Goal: Find specific page/section: Find specific page/section

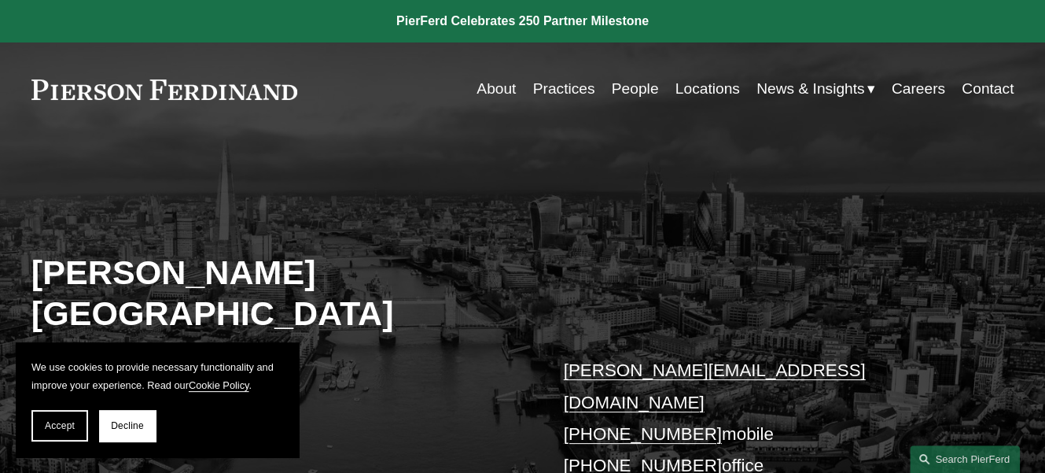
click at [717, 90] on link "Locations" at bounding box center [708, 89] width 64 height 30
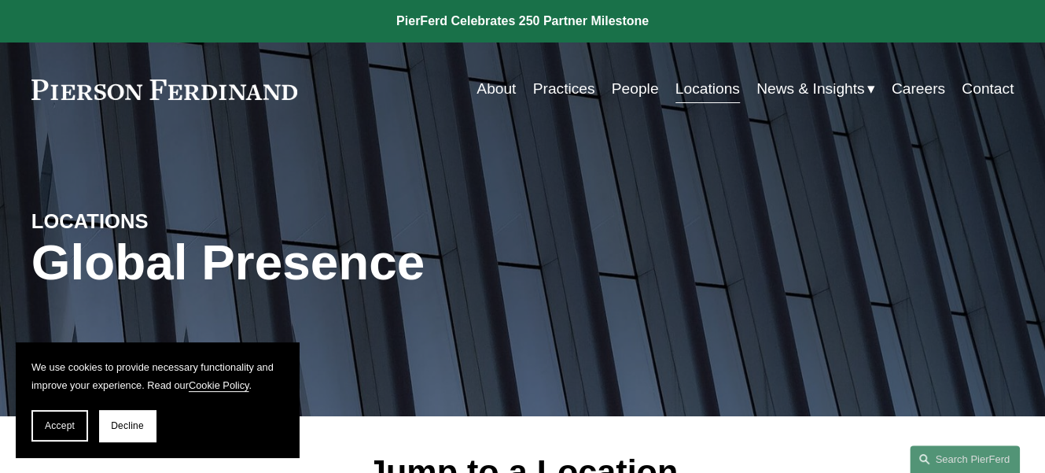
click at [477, 94] on link "About" at bounding box center [496, 89] width 39 height 30
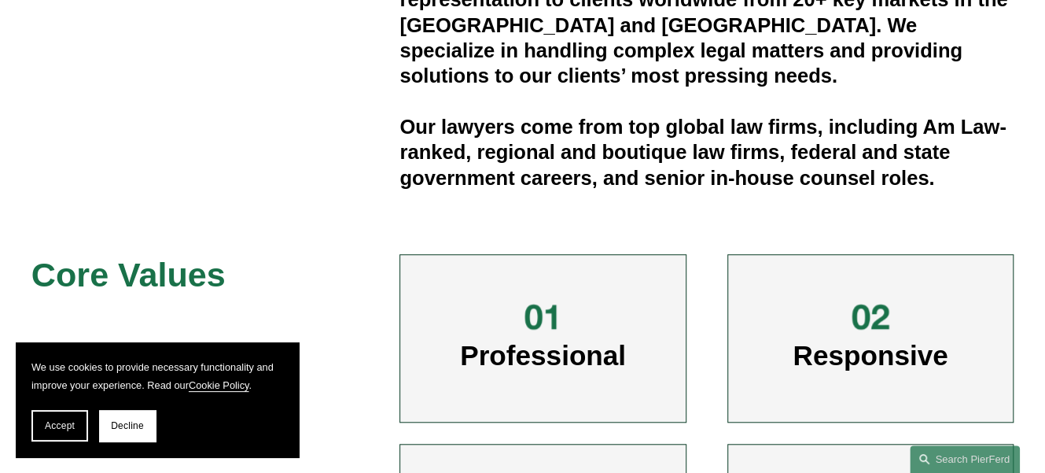
scroll to position [787, 0]
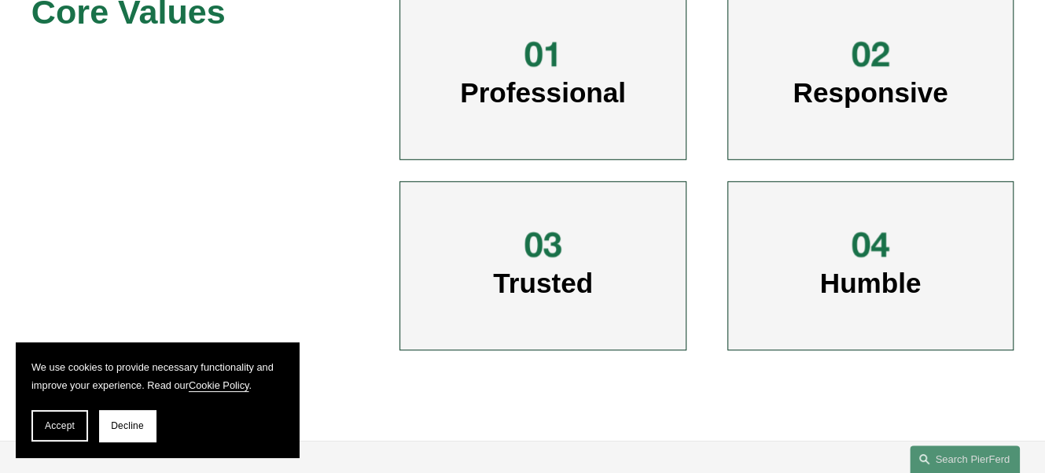
click at [570, 60] on div at bounding box center [542, 54] width 123 height 42
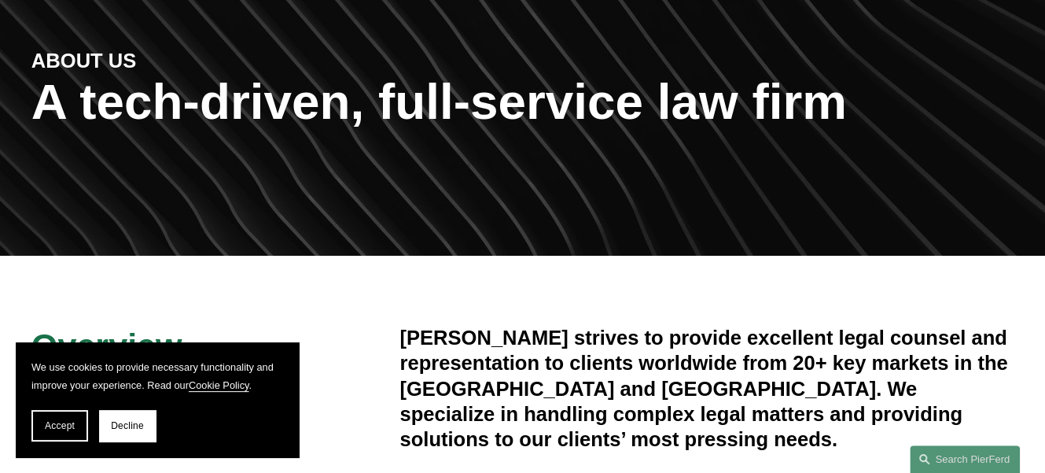
scroll to position [0, 0]
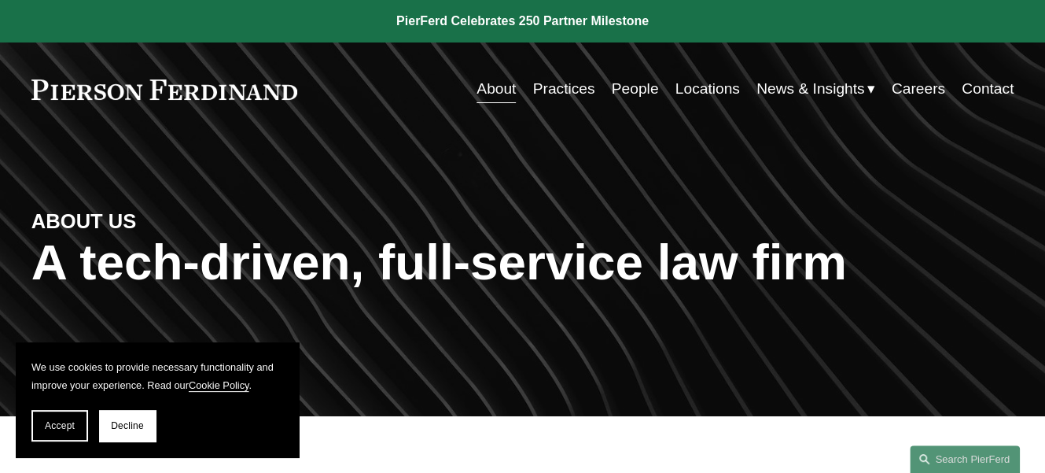
click at [632, 91] on link "People" at bounding box center [635, 89] width 47 height 30
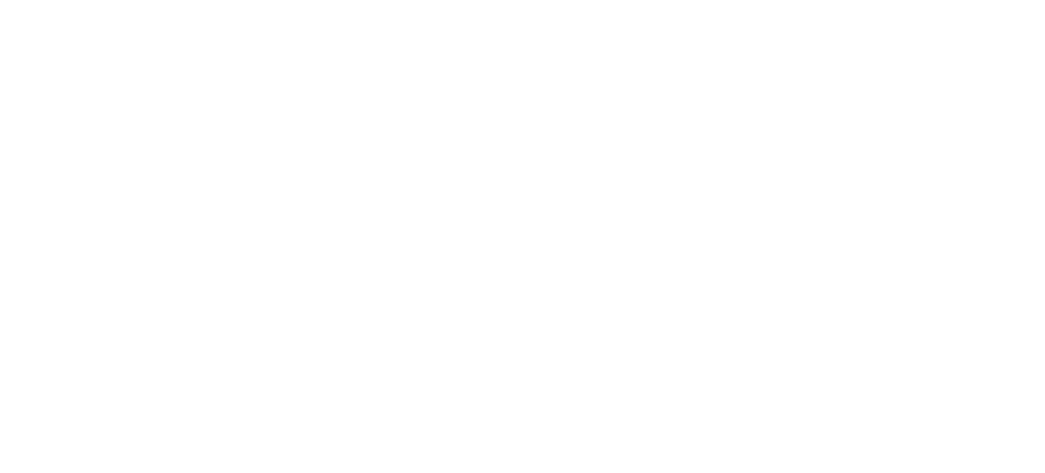
click at [0, 0] on html at bounding box center [0, 0] width 0 height 0
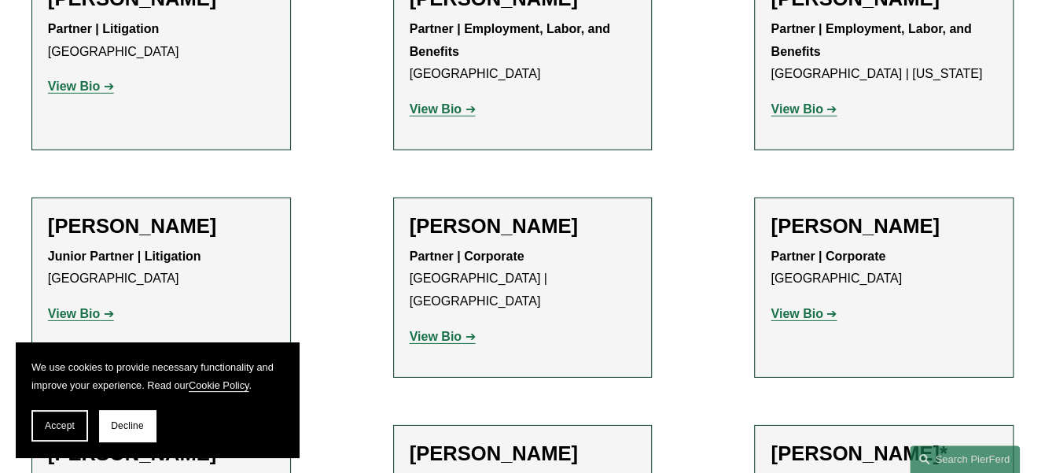
scroll to position [9176, 0]
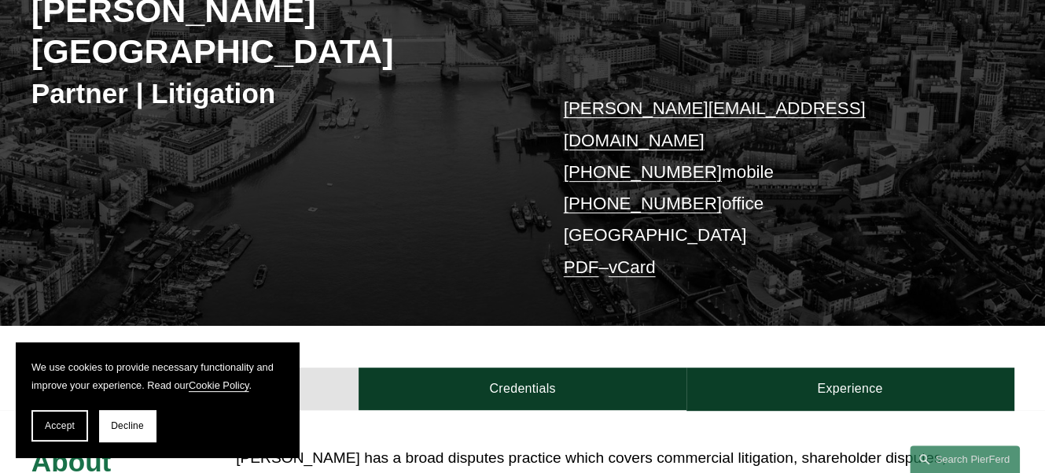
scroll to position [524, 0]
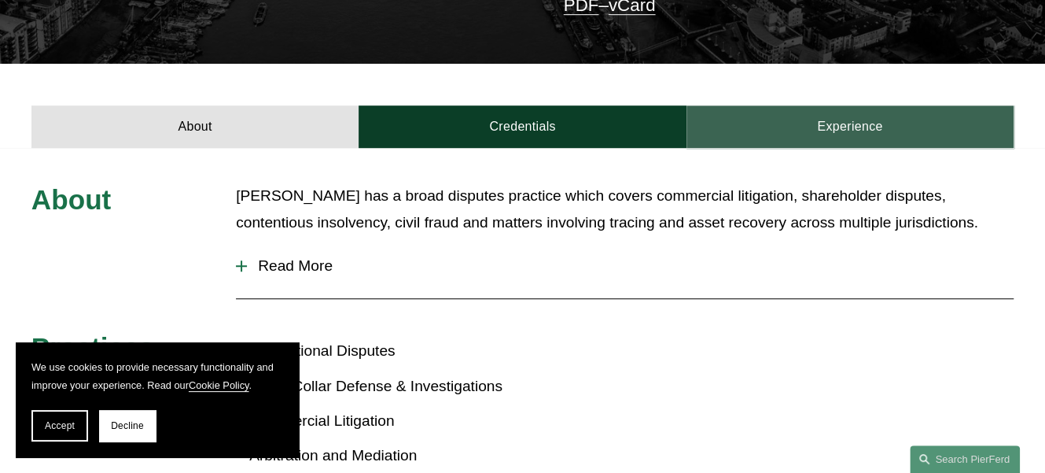
click at [863, 105] on link "Experience" at bounding box center [850, 126] width 327 height 42
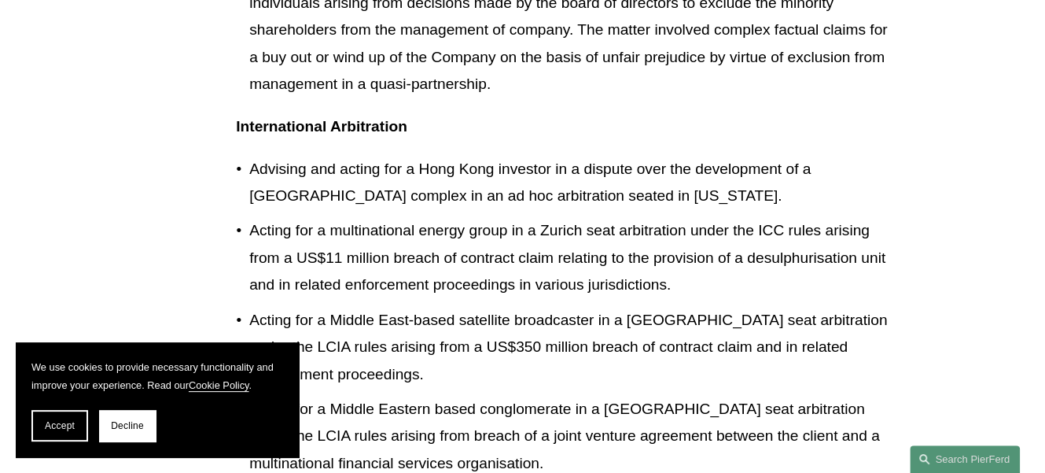
scroll to position [1964, 0]
